Goal: Information Seeking & Learning: Learn about a topic

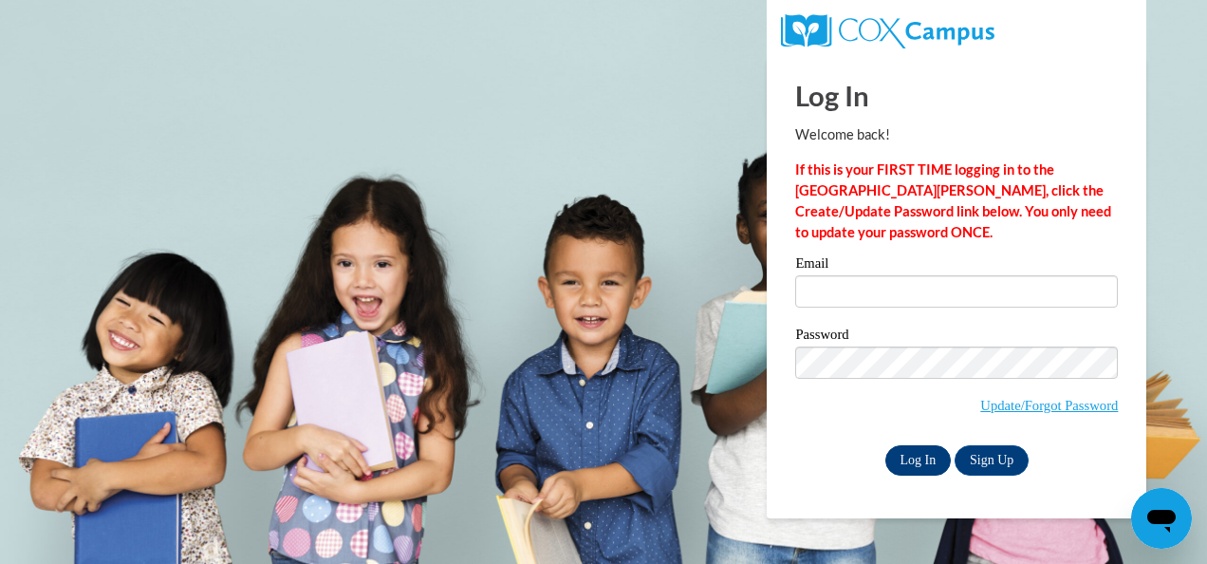
type input "lawanda.wiggs@ywcaatlanta.org"
click at [918, 459] on input "Log In" at bounding box center [918, 460] width 66 height 30
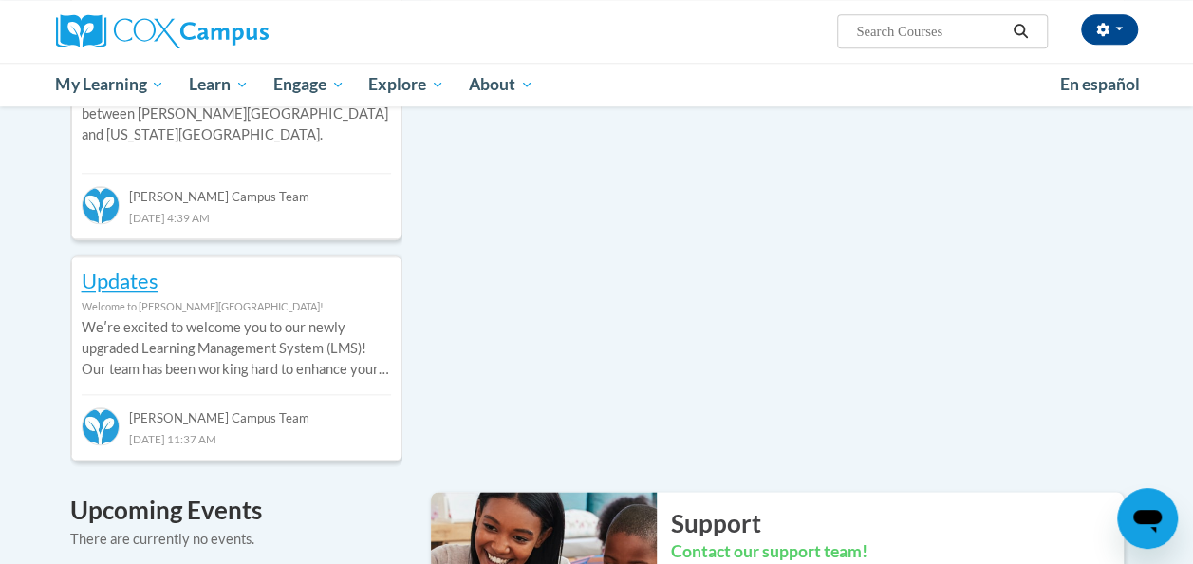
scroll to position [863, 0]
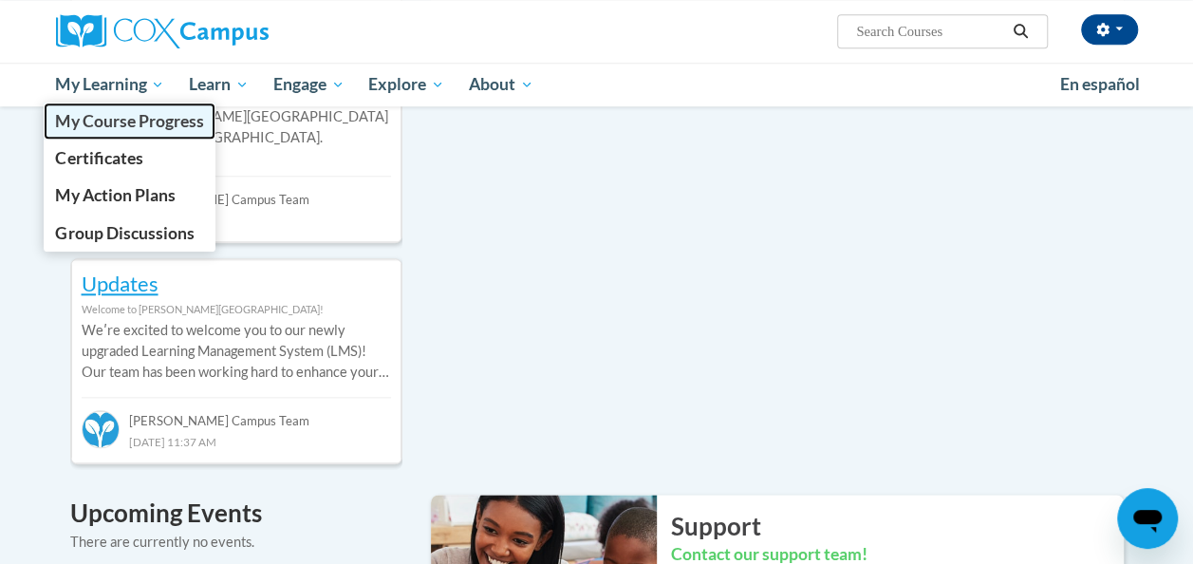
click at [131, 116] on span "My Course Progress" at bounding box center [129, 121] width 148 height 20
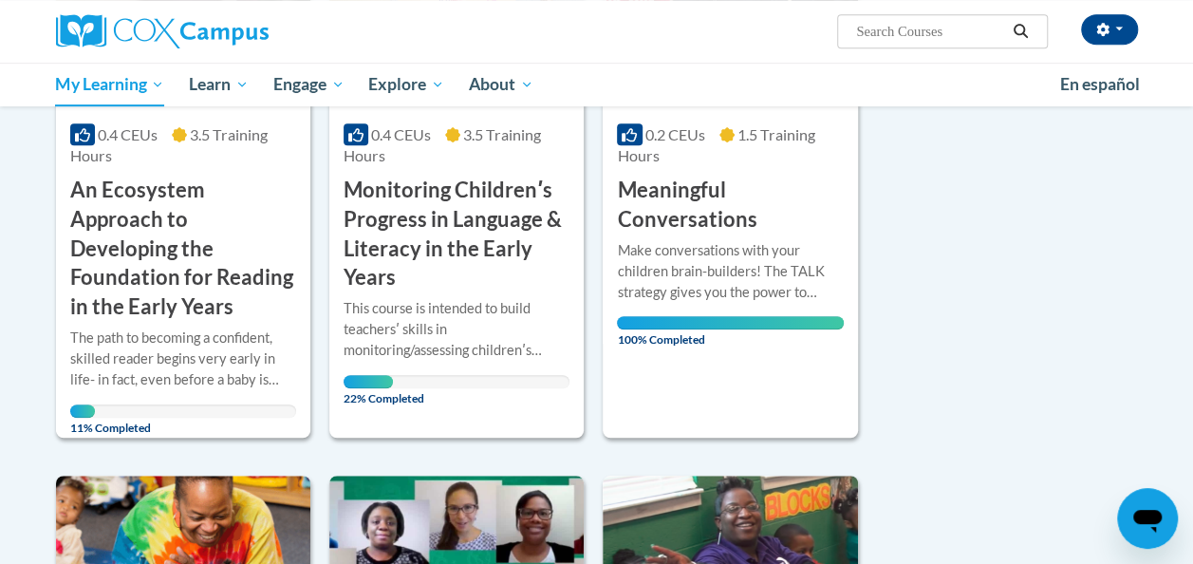
scroll to position [518, 0]
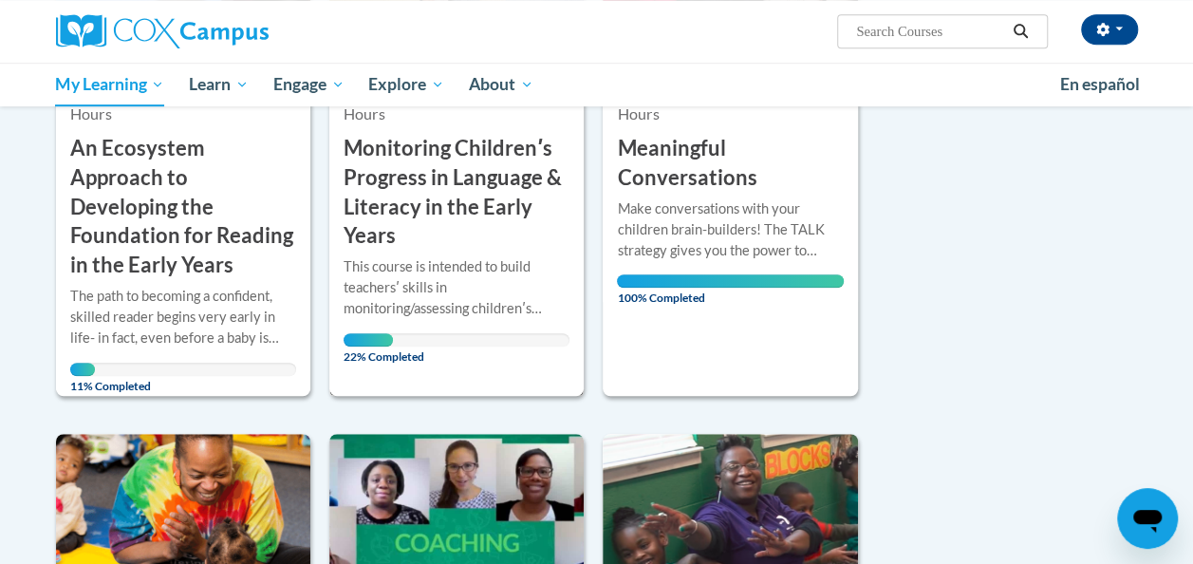
click at [425, 194] on h3 "Monitoring Childrenʹs Progress in Language & Literacy in the Early Years" at bounding box center [456, 192] width 226 height 117
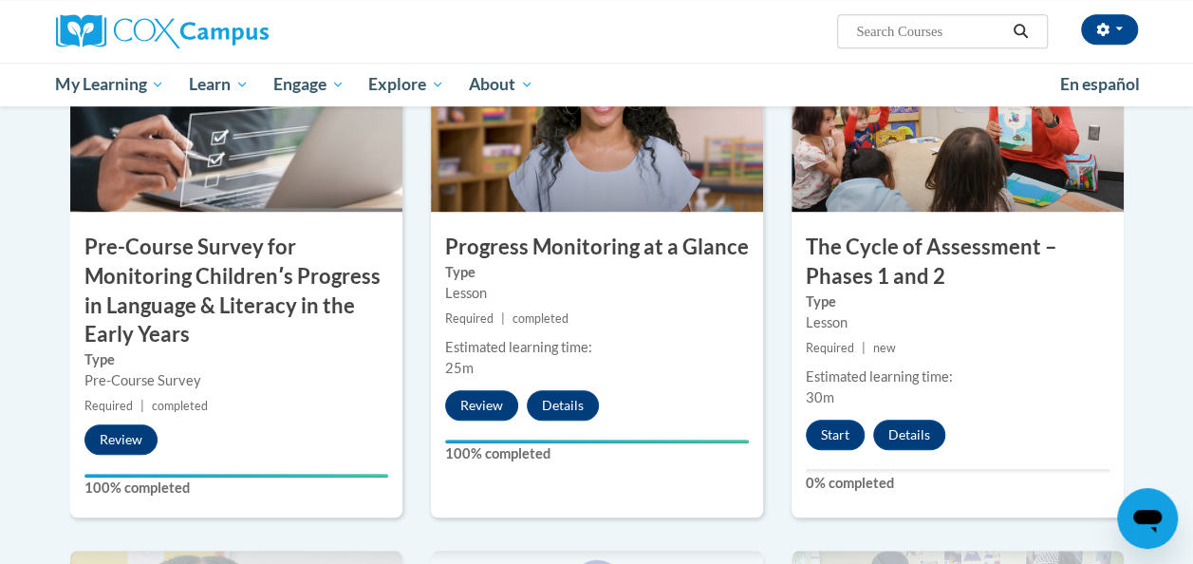
scroll to position [544, 0]
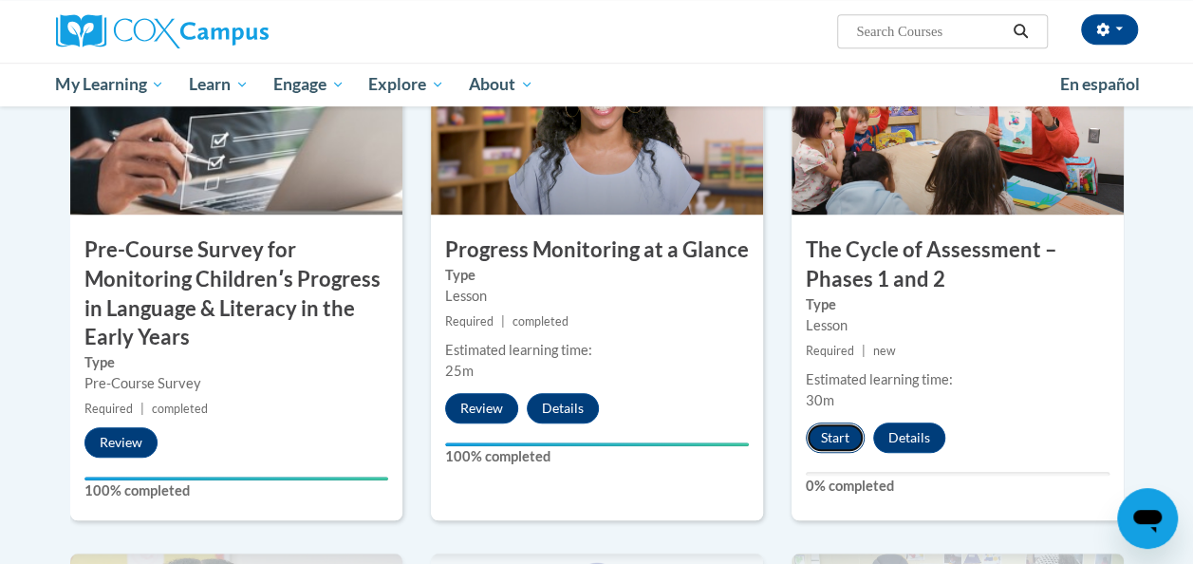
click at [839, 433] on button "Start" at bounding box center [835, 437] width 59 height 30
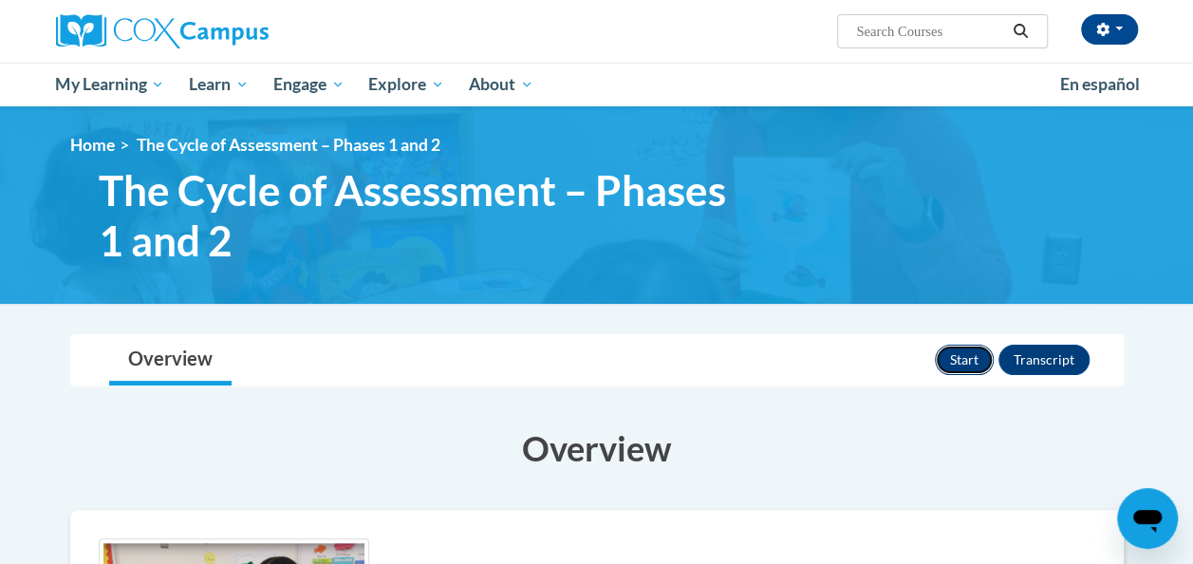
click at [965, 351] on button "Start" at bounding box center [964, 359] width 59 height 30
click at [1035, 349] on button "Transcript" at bounding box center [1043, 359] width 91 height 30
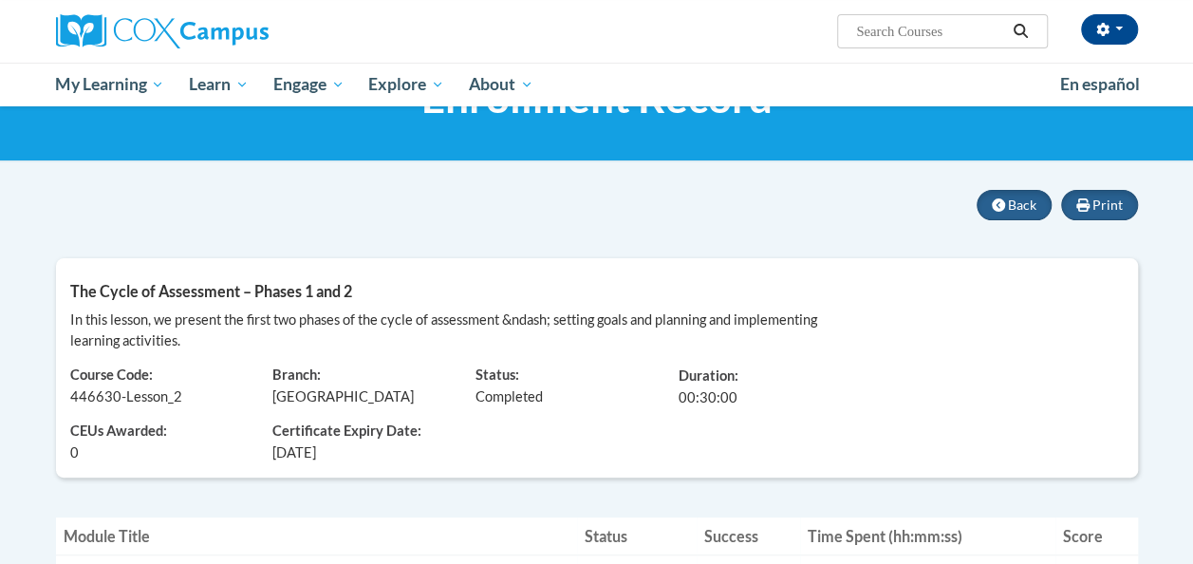
scroll to position [99, 0]
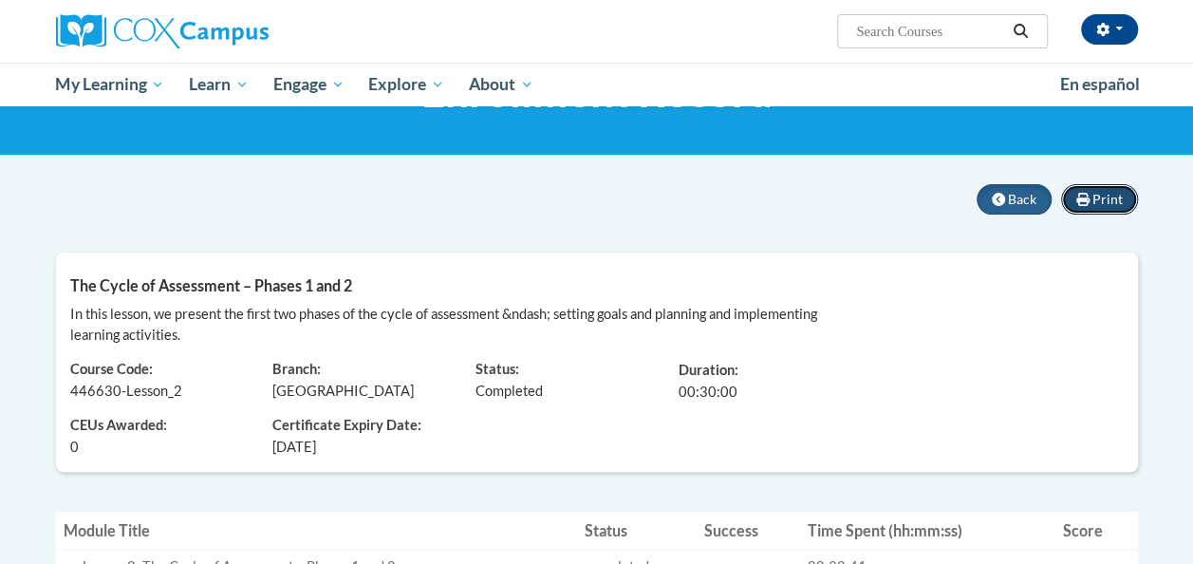
click at [1101, 205] on span "Print" at bounding box center [1107, 199] width 30 height 16
drag, startPoint x: 1190, startPoint y: 171, endPoint x: 1196, endPoint y: 211, distance: 40.3
click at [1192, 211] on html "[PERSON_NAME] ([GEOGRAPHIC_DATA]/New_York UTC-04:00) My Profile Inbox My Transc…" at bounding box center [596, 183] width 1193 height 564
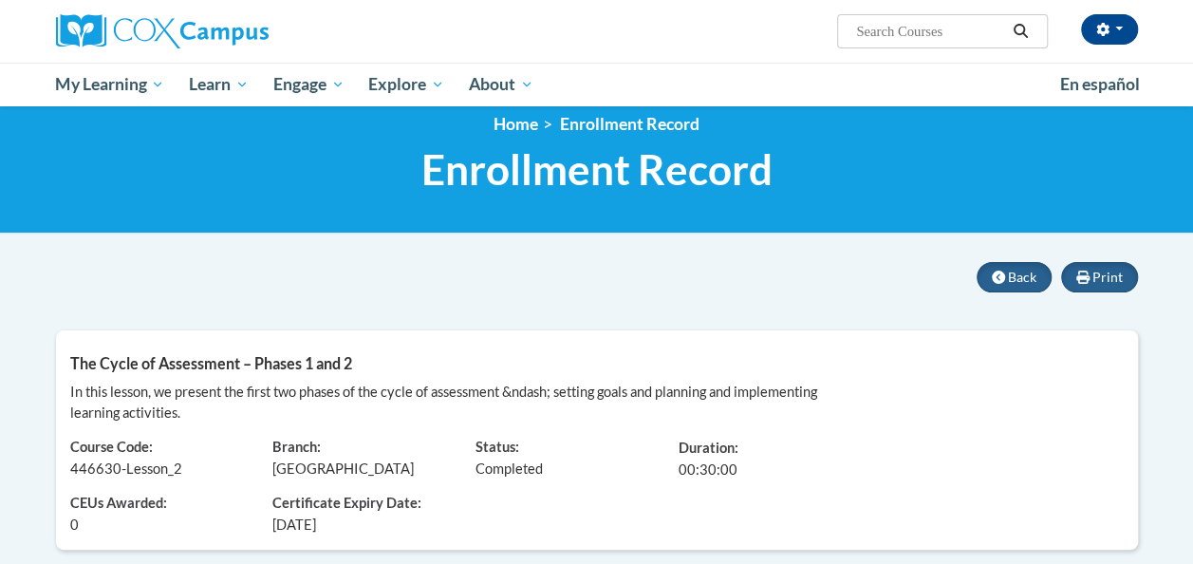
scroll to position [0, 0]
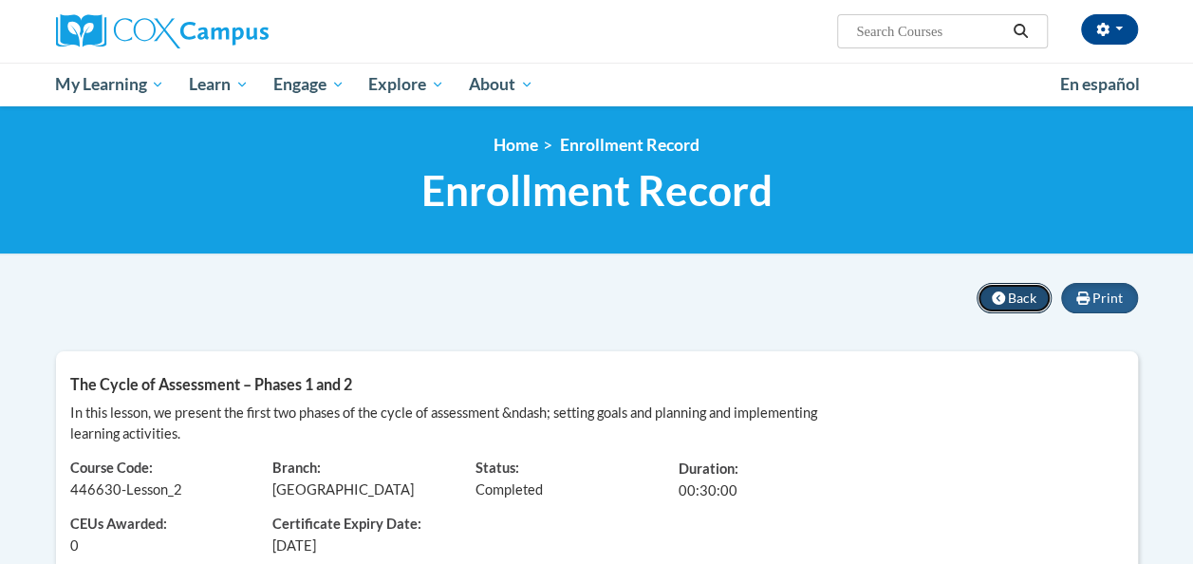
click at [1002, 295] on icon at bounding box center [998, 297] width 13 height 13
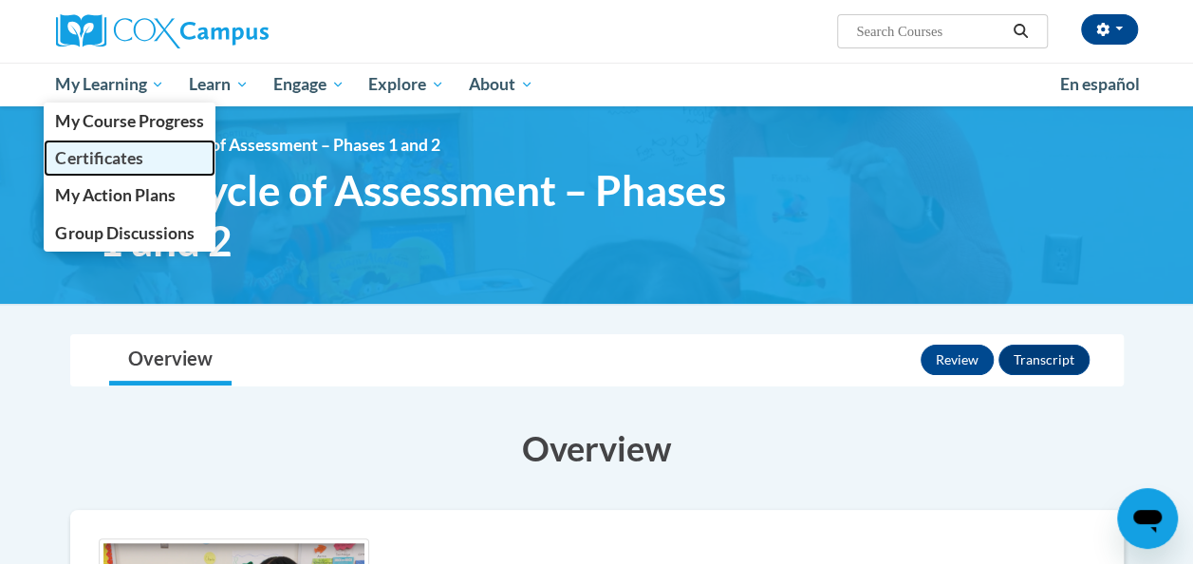
click at [127, 157] on span "Certificates" at bounding box center [98, 158] width 87 height 20
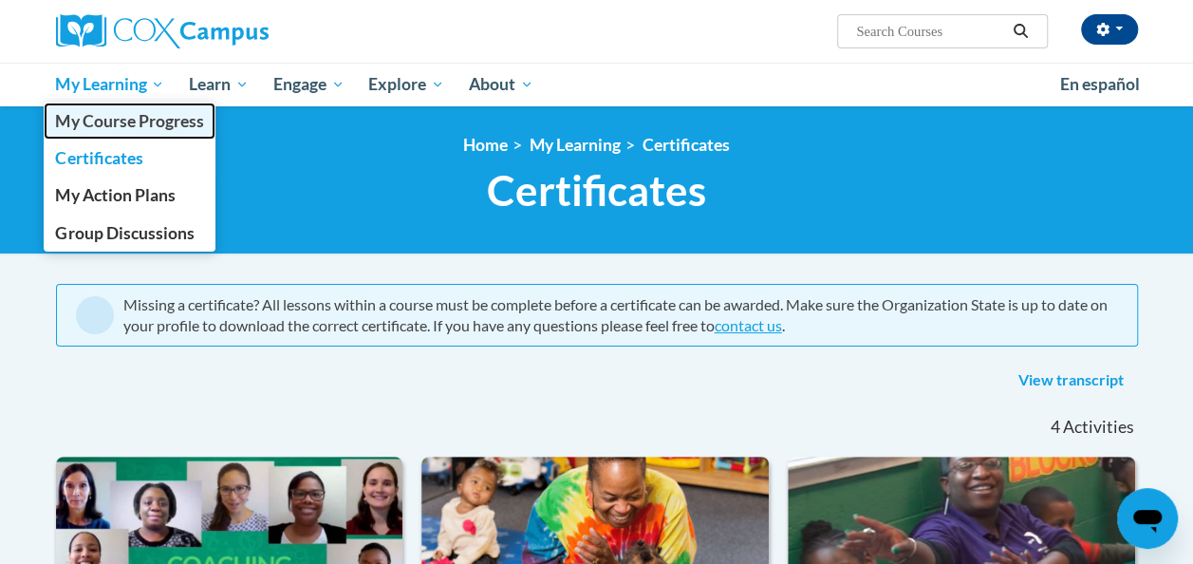
click at [144, 112] on span "My Course Progress" at bounding box center [129, 121] width 148 height 20
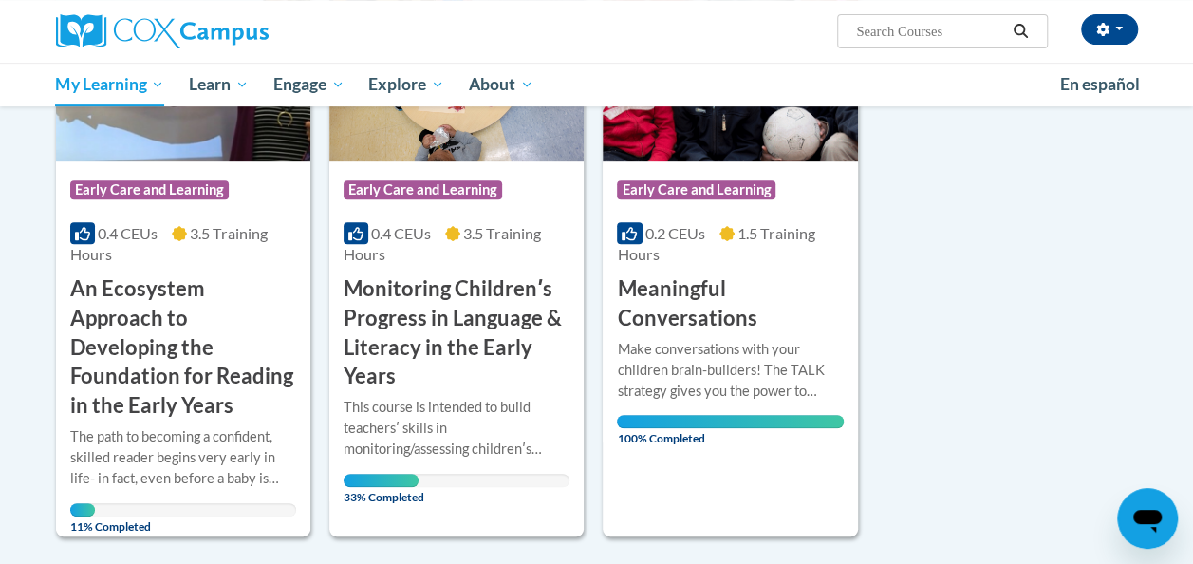
scroll to position [374, 0]
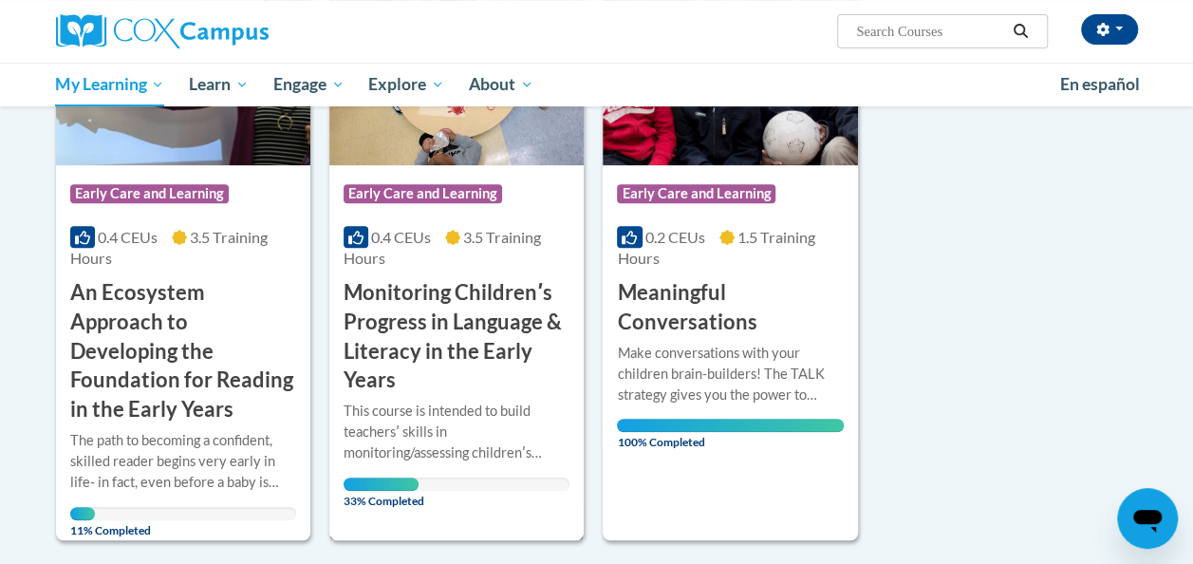
click at [408, 319] on h3 "Monitoring Childrenʹs Progress in Language & Literacy in the Early Years" at bounding box center [456, 336] width 226 height 117
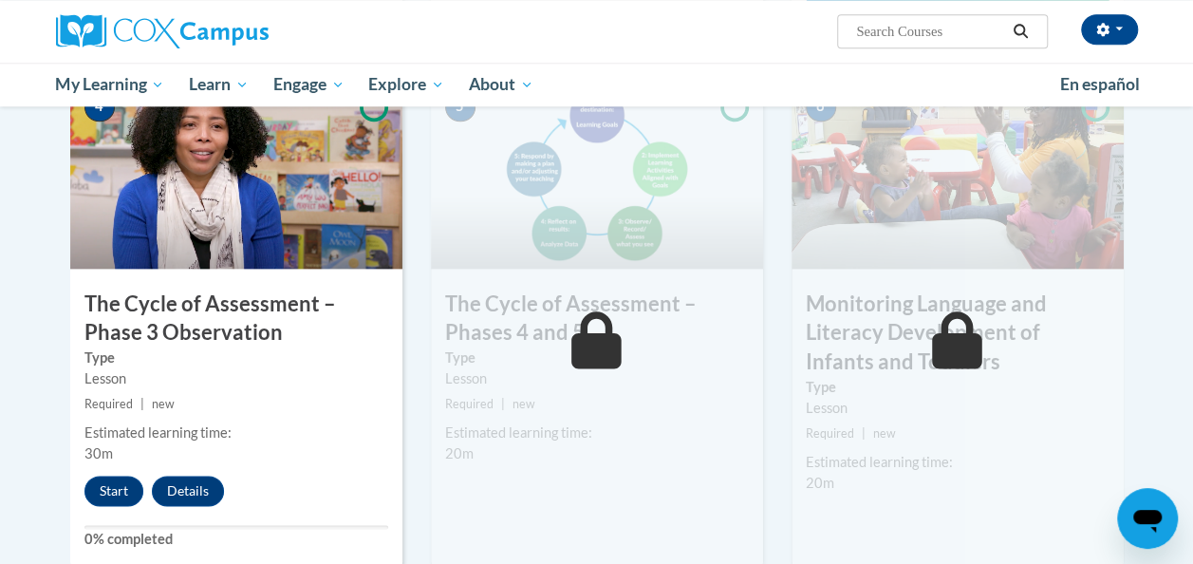
scroll to position [1015, 0]
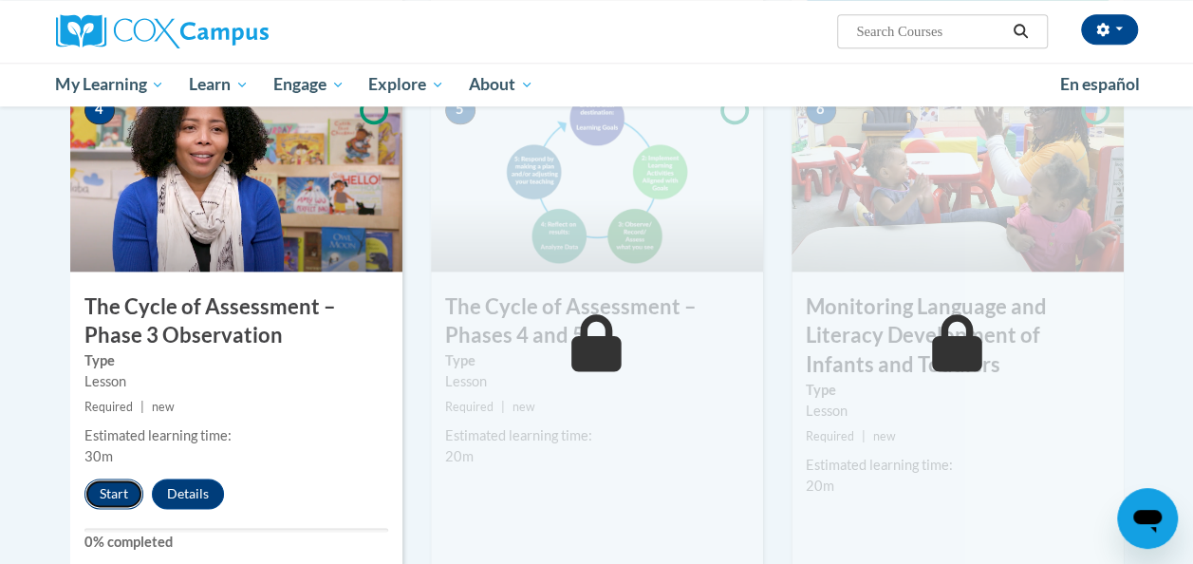
click at [111, 488] on button "Start" at bounding box center [113, 493] width 59 height 30
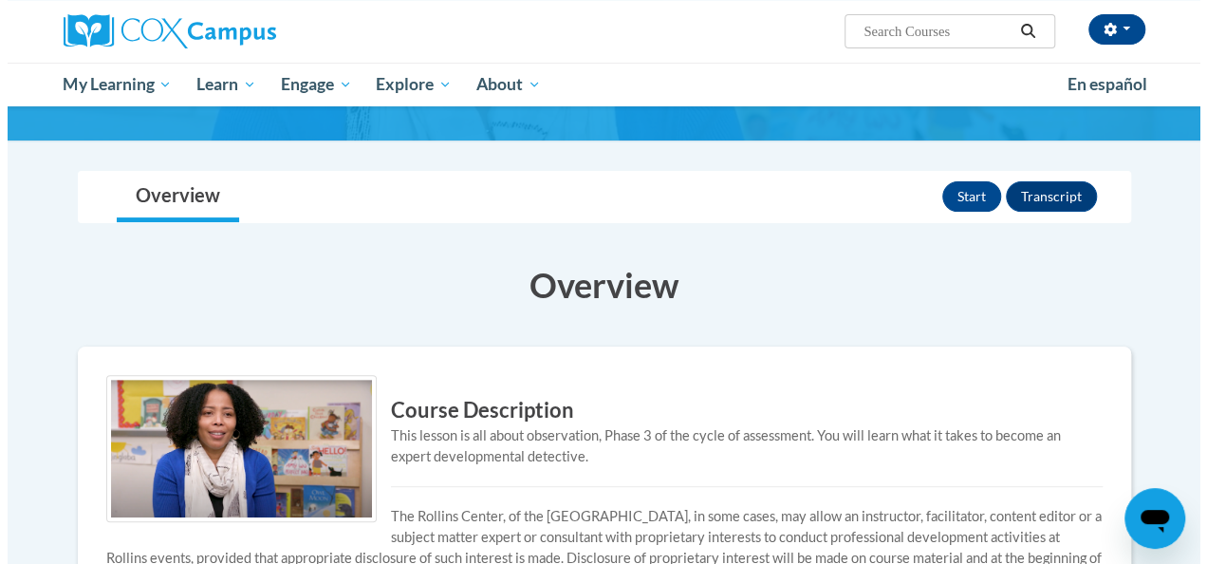
scroll to position [134, 0]
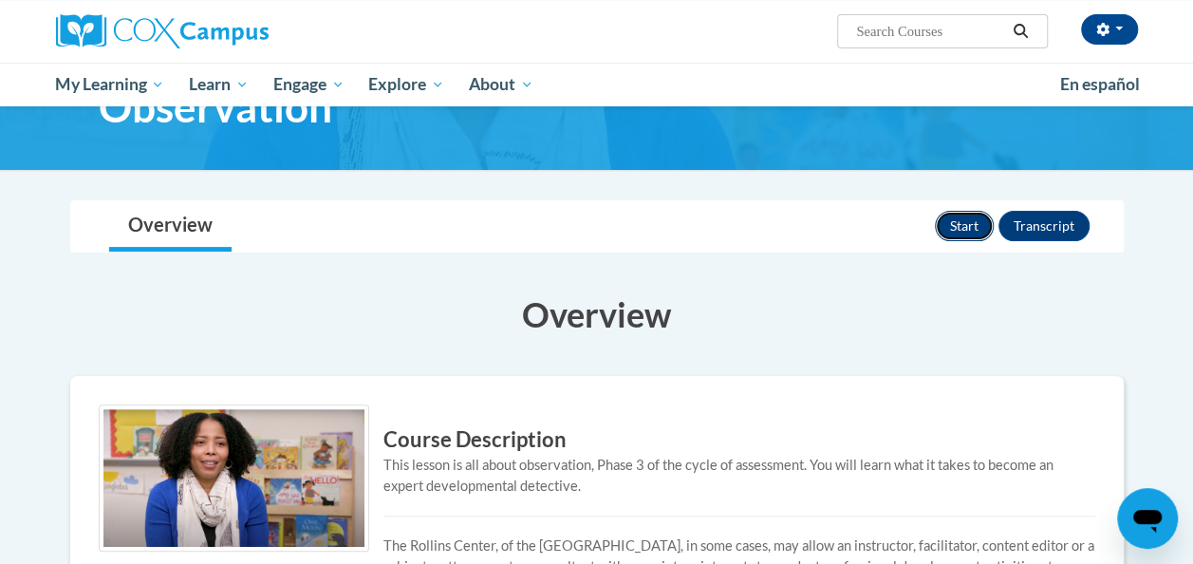
click at [970, 216] on button "Start" at bounding box center [964, 226] width 59 height 30
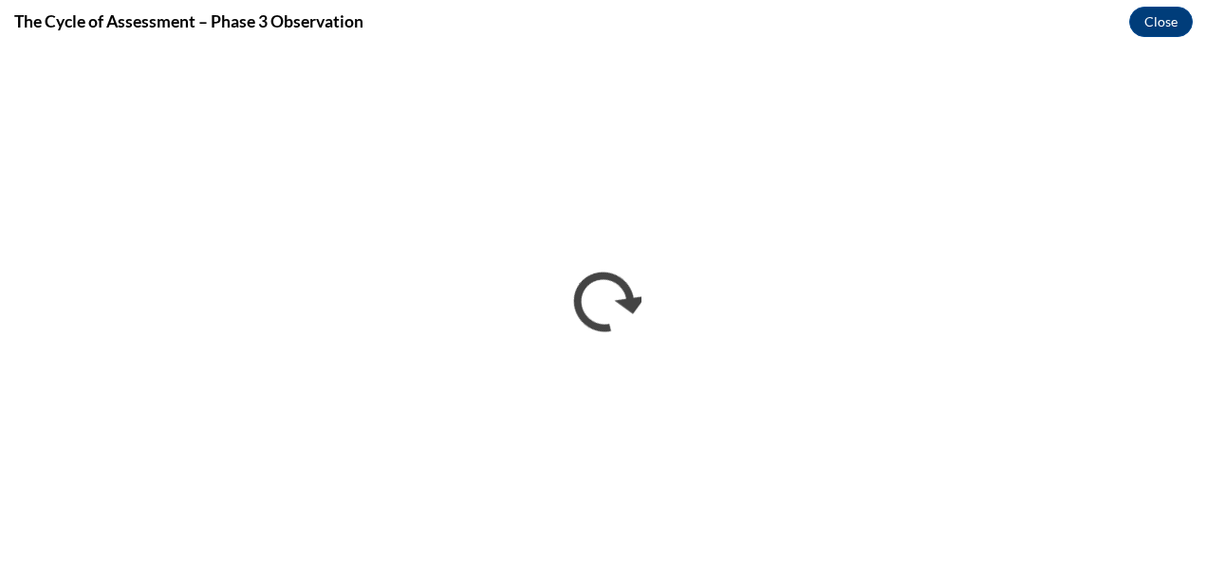
scroll to position [0, 0]
